Goal: Task Accomplishment & Management: Complete application form

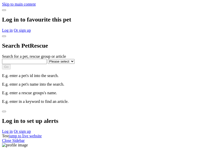
select select
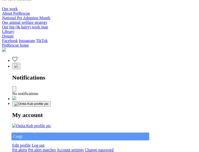
type input "Corgi"
select select "844268919"
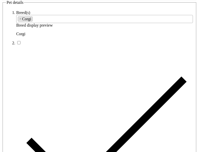
type input "phoenix22, Western Australia, 4870"
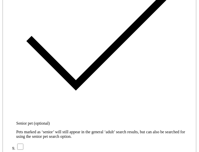
type input "14FEO934M45O193"
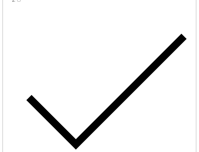
radio input "true"
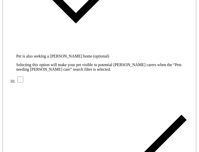
type input "Please wait..."
